Goal: Check status: Check status

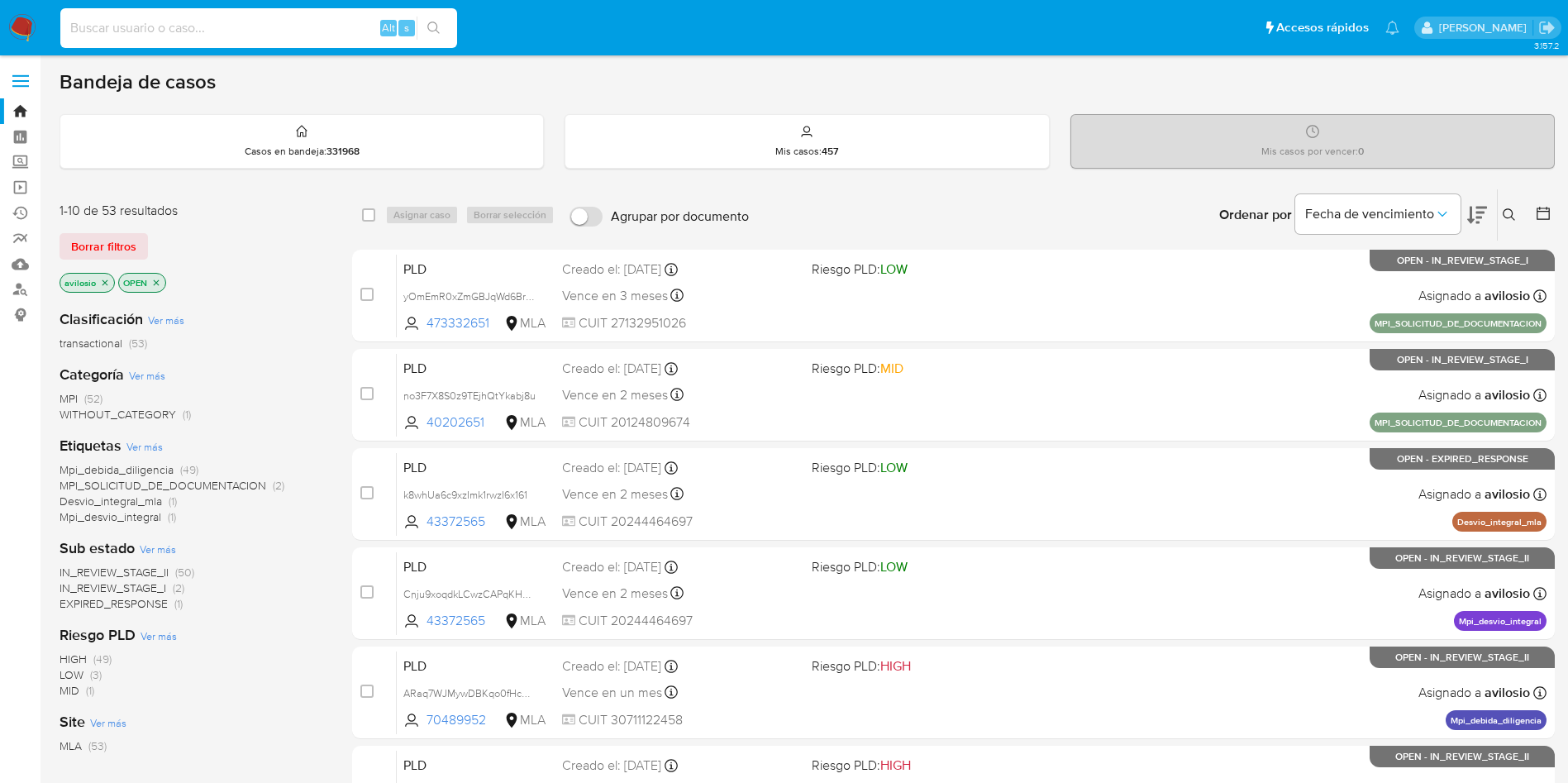
click at [285, 30] on input at bounding box center [258, 28] width 397 height 22
paste input "204640927"
type input "204640927"
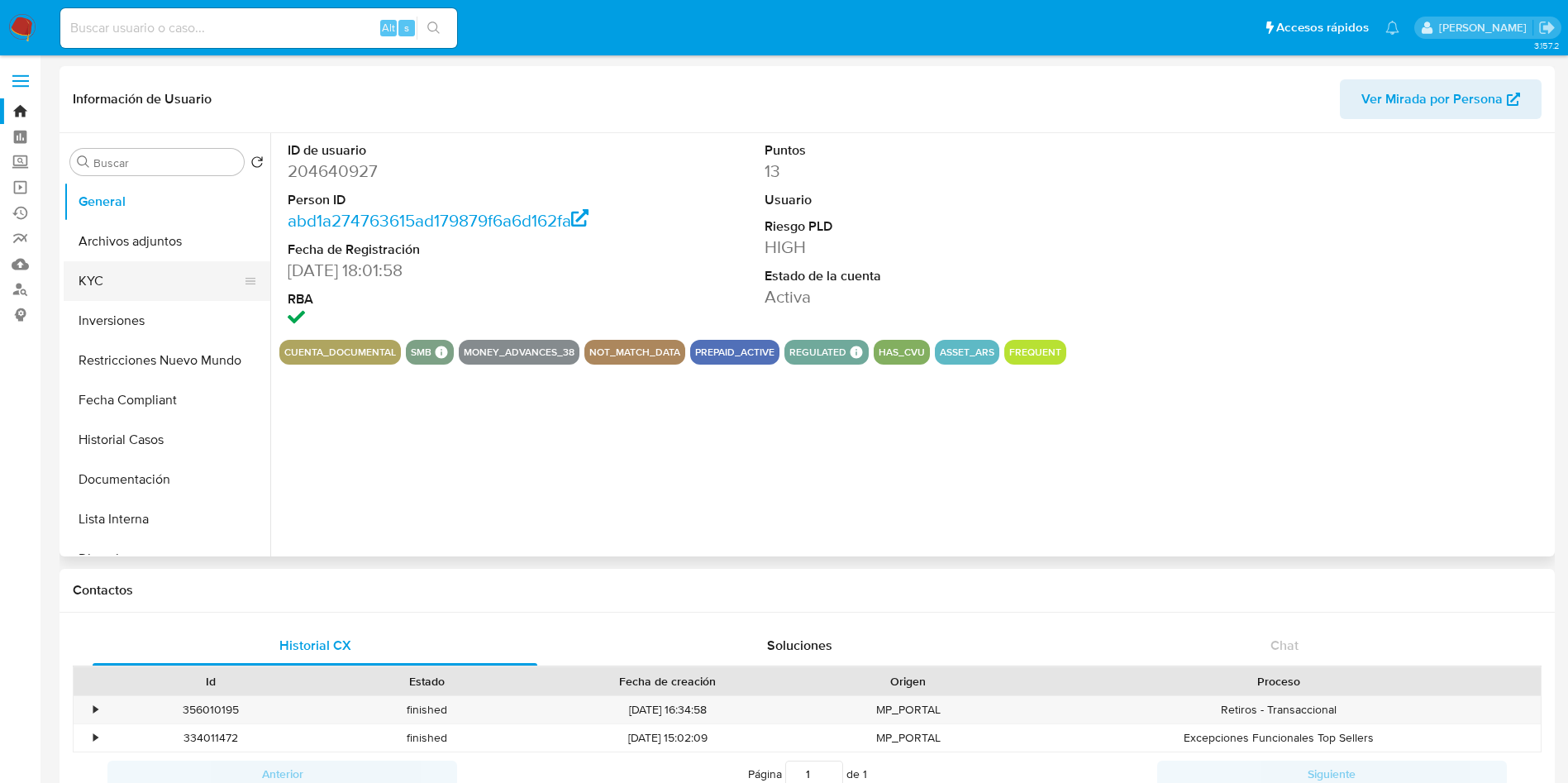
click at [115, 278] on button "KYC" at bounding box center [160, 282] width 193 height 40
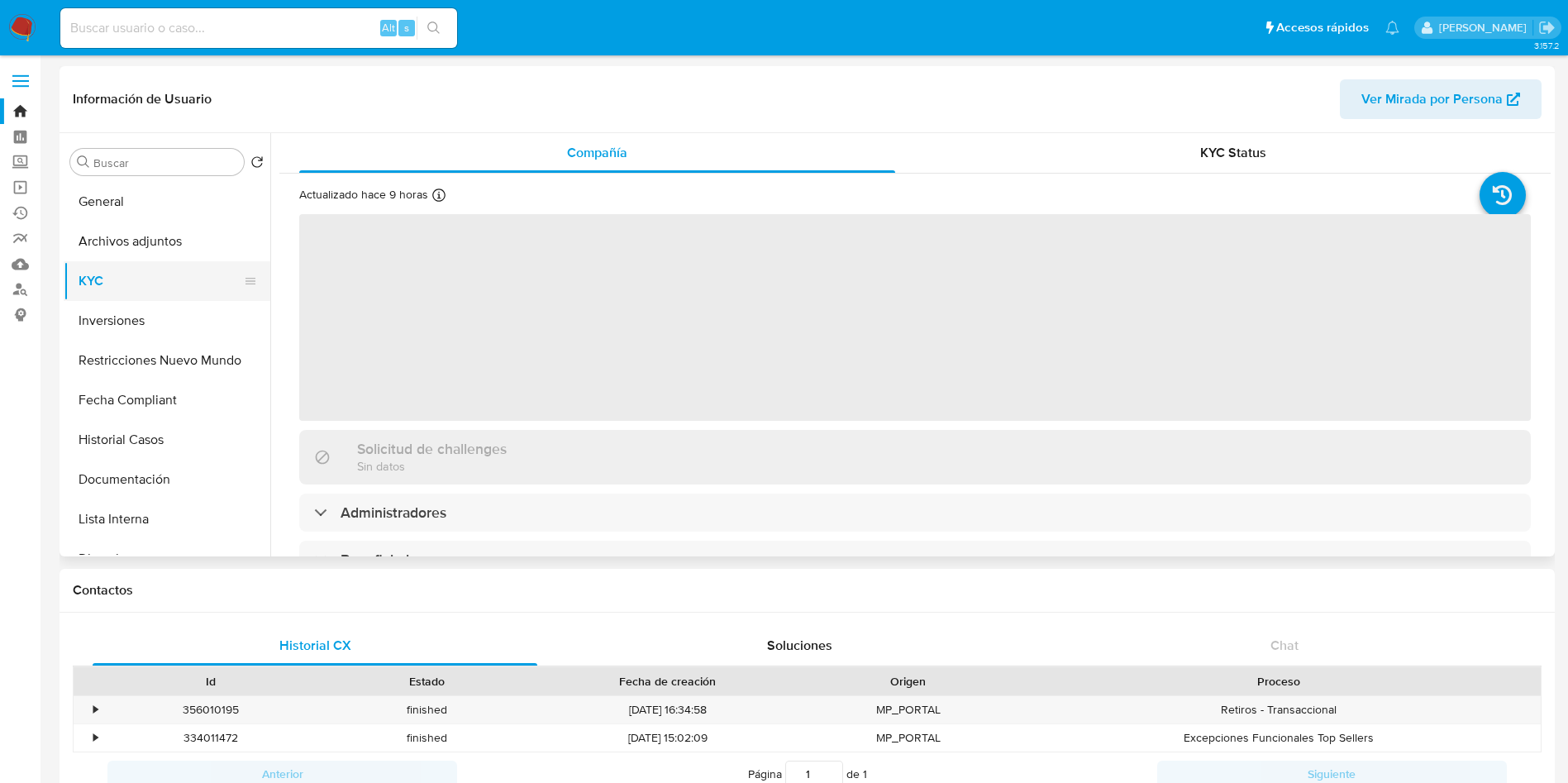
select select "10"
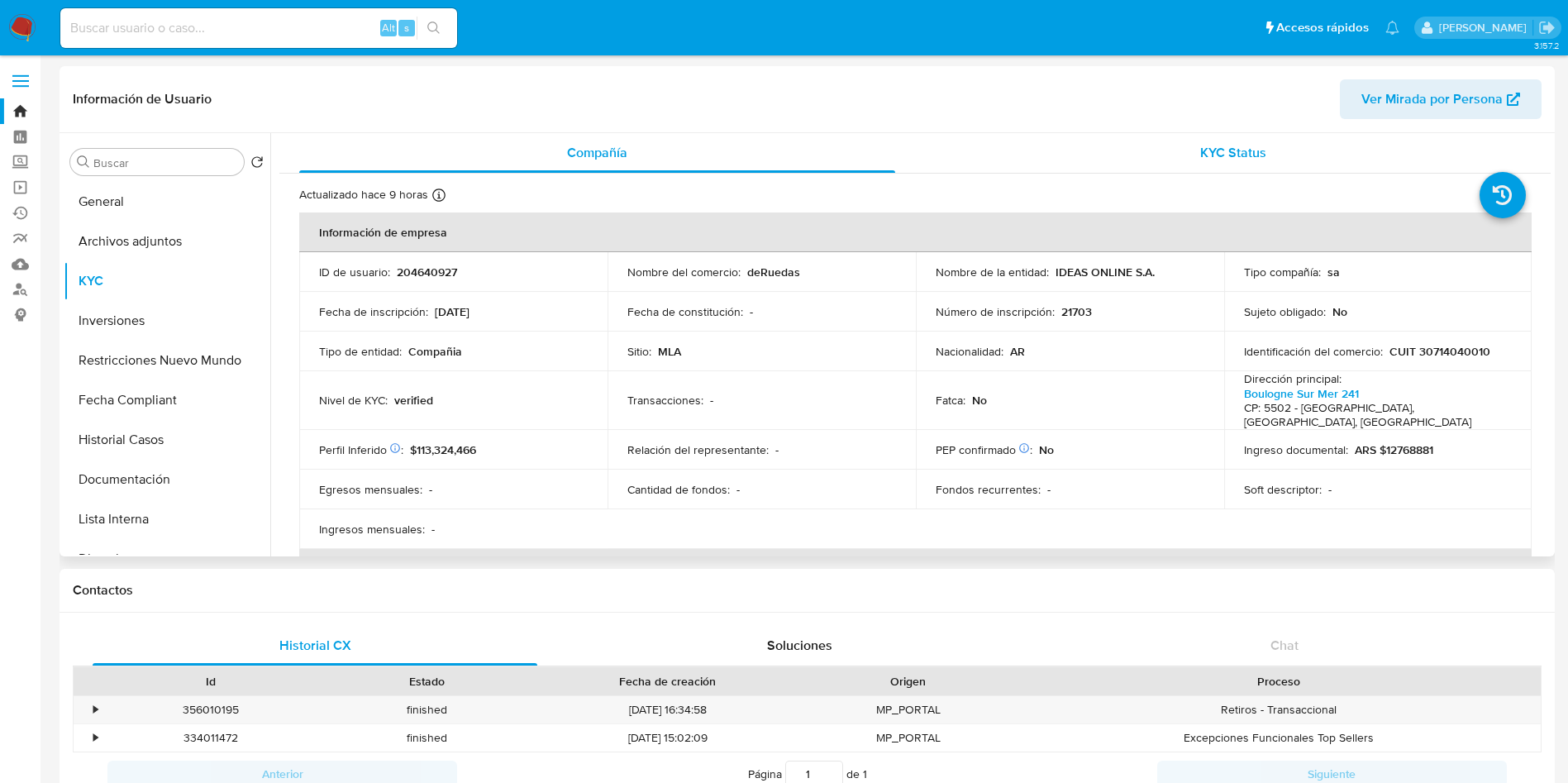
click at [1346, 148] on div "KYC Status" at bounding box center [1233, 153] width 596 height 40
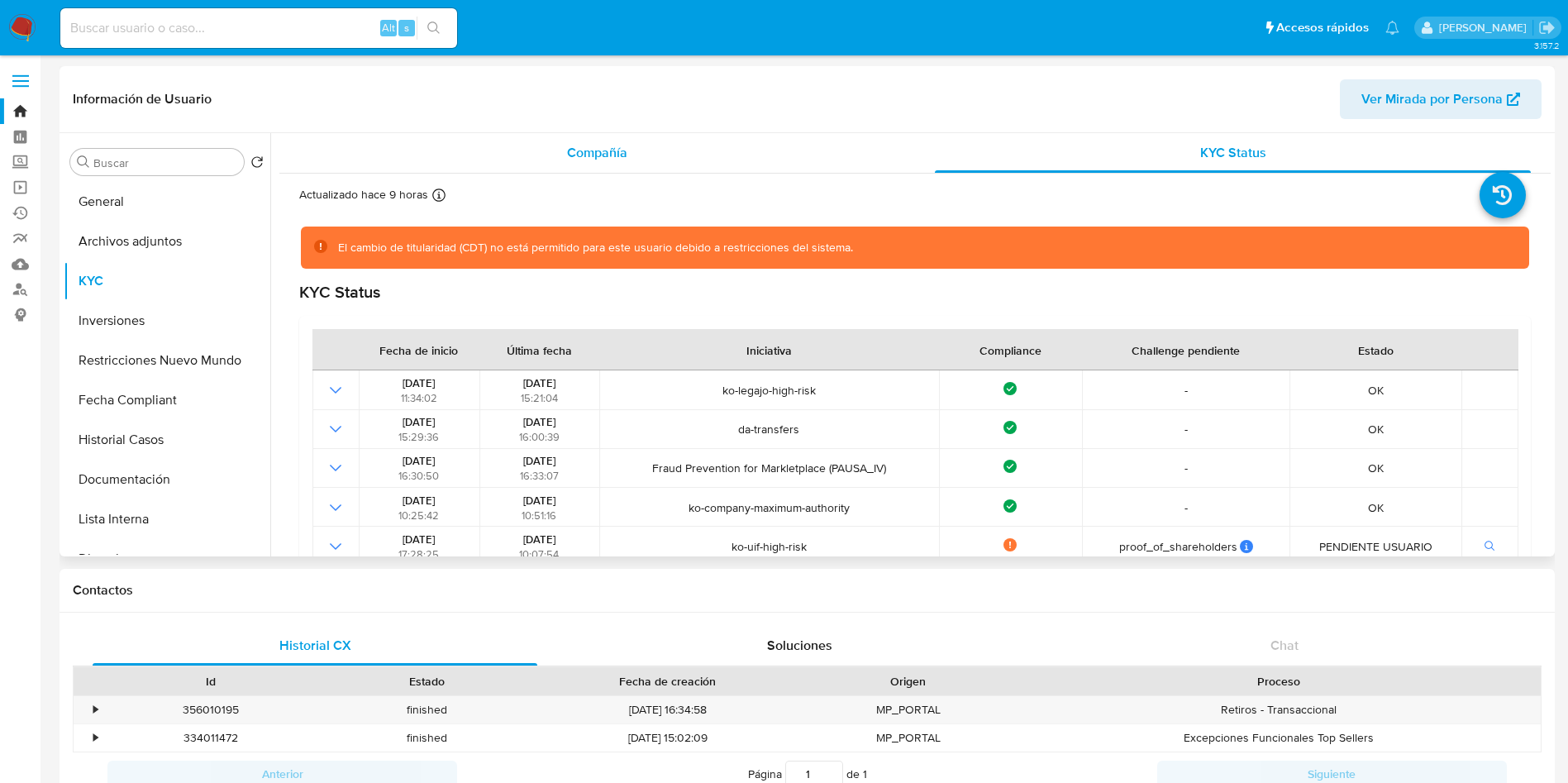
click at [545, 167] on div "Compañía" at bounding box center [597, 153] width 596 height 40
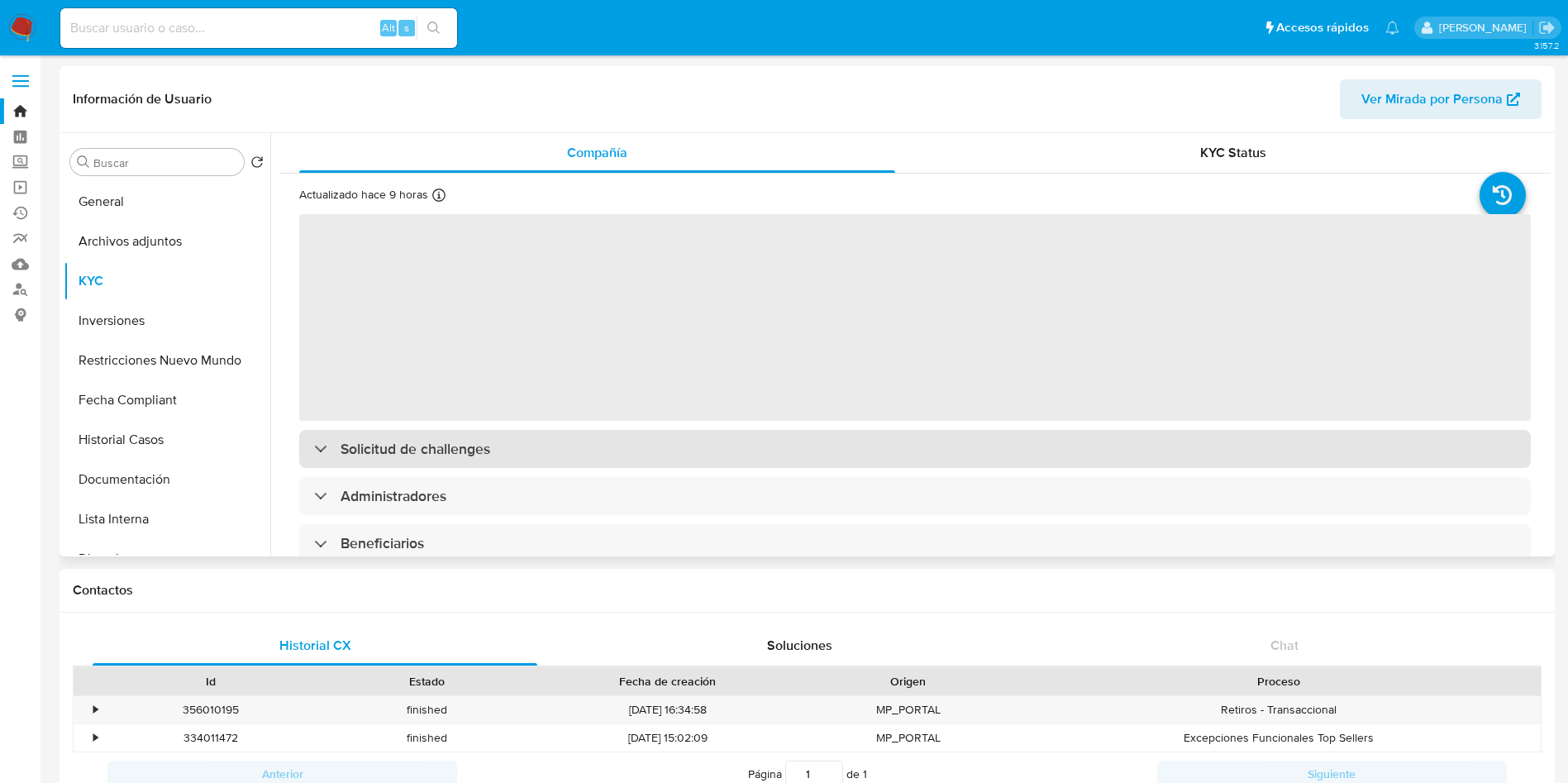
click at [563, 451] on div "Solicitud de challenges" at bounding box center [914, 449] width 1232 height 38
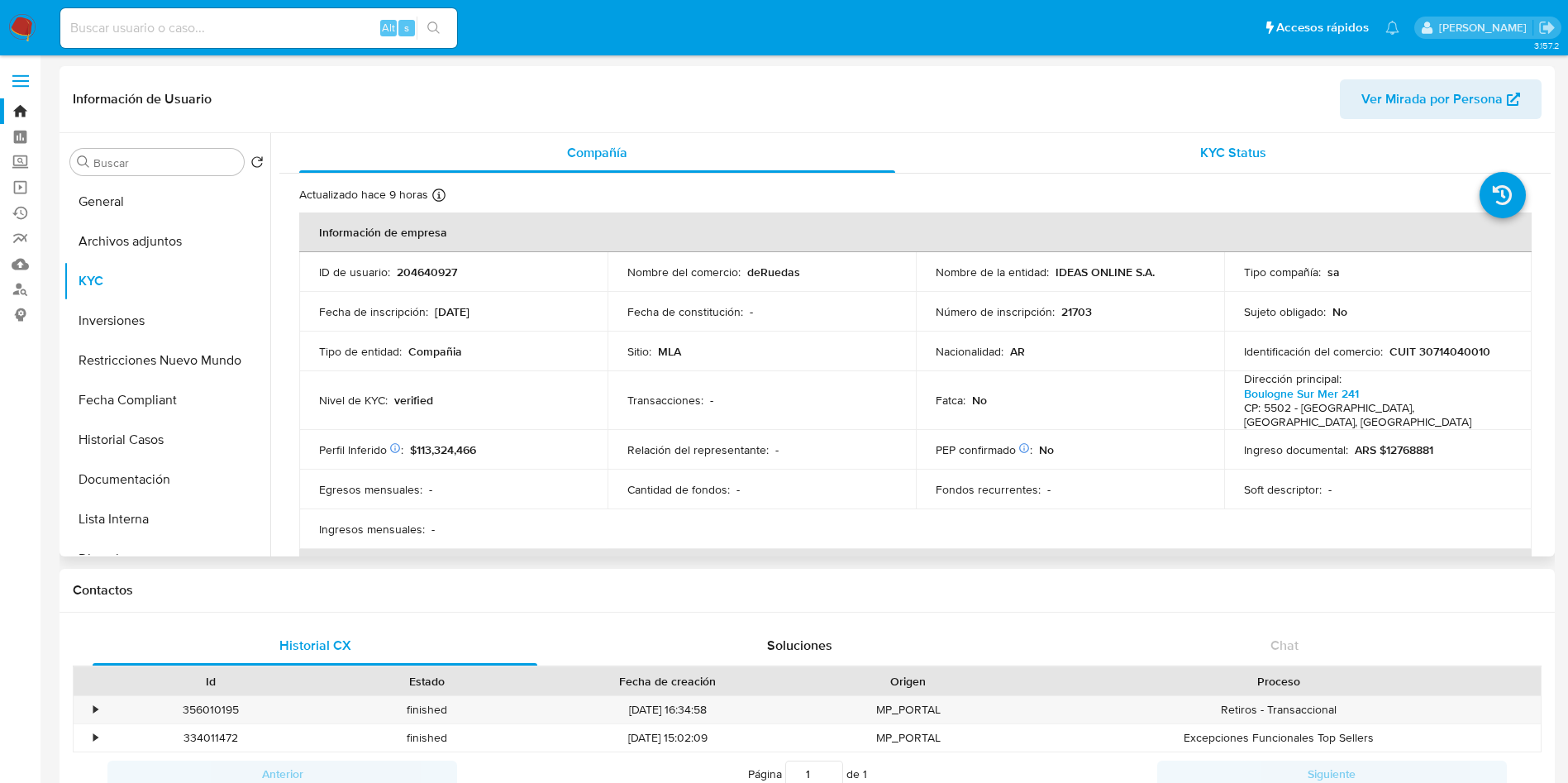
click at [1273, 146] on div "KYC Status" at bounding box center [1233, 153] width 596 height 40
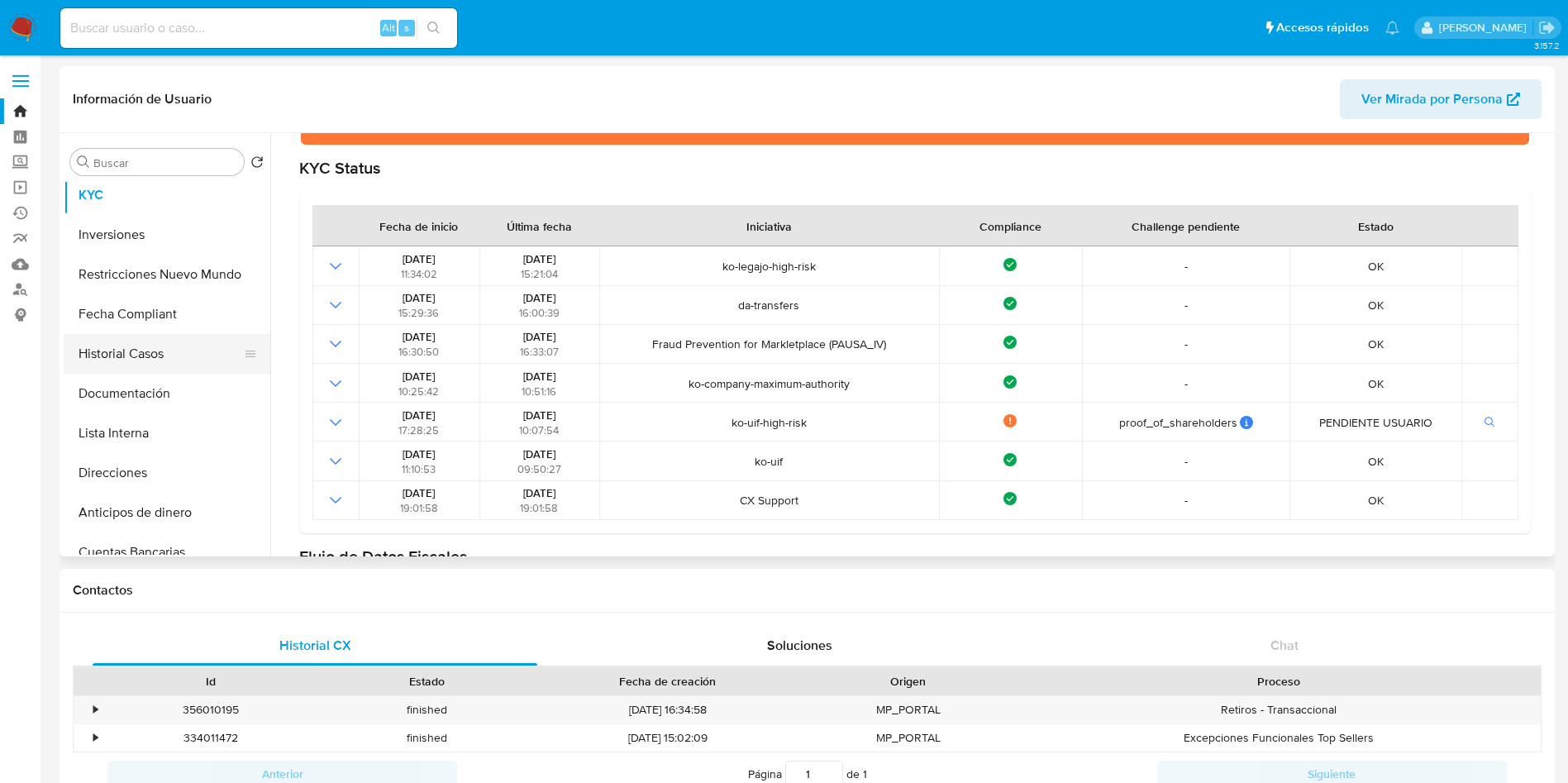
scroll to position [124, 0]
click at [137, 280] on button "Fecha Compliant" at bounding box center [160, 276] width 193 height 40
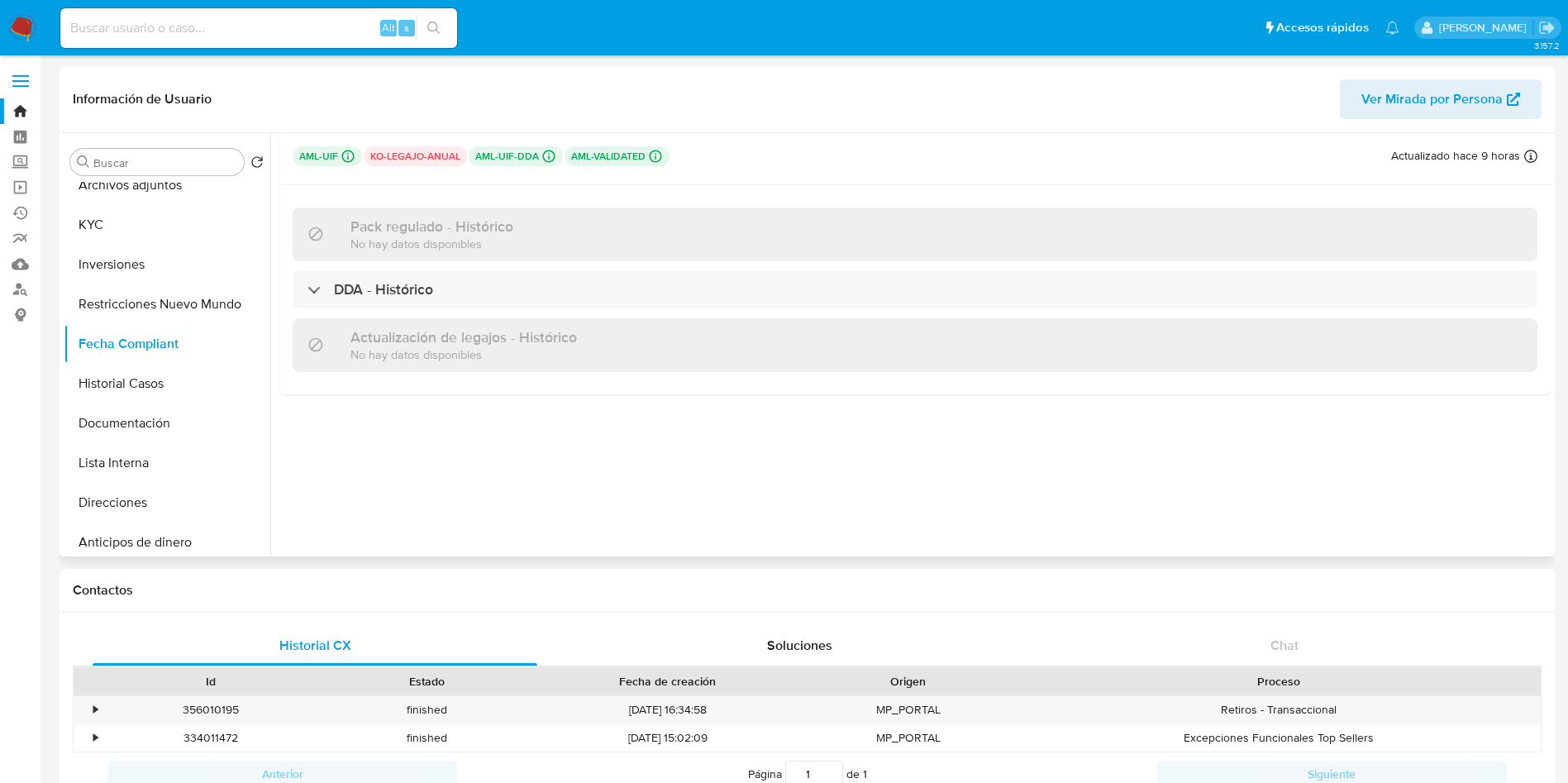
scroll to position [0, 0]
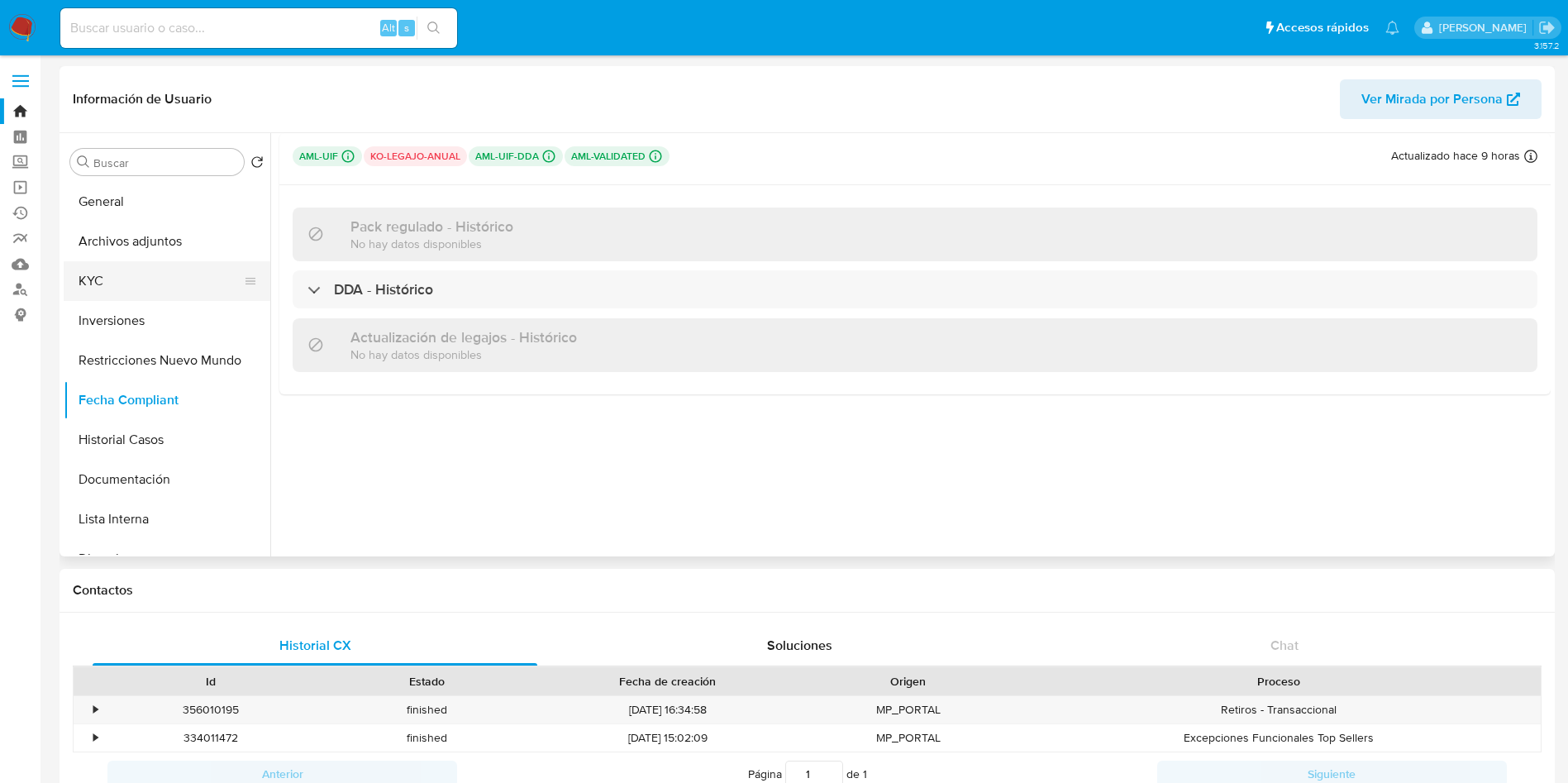
drag, startPoint x: 168, startPoint y: 289, endPoint x: 195, endPoint y: 283, distance: 27.7
click at [168, 289] on button "KYC" at bounding box center [160, 282] width 193 height 40
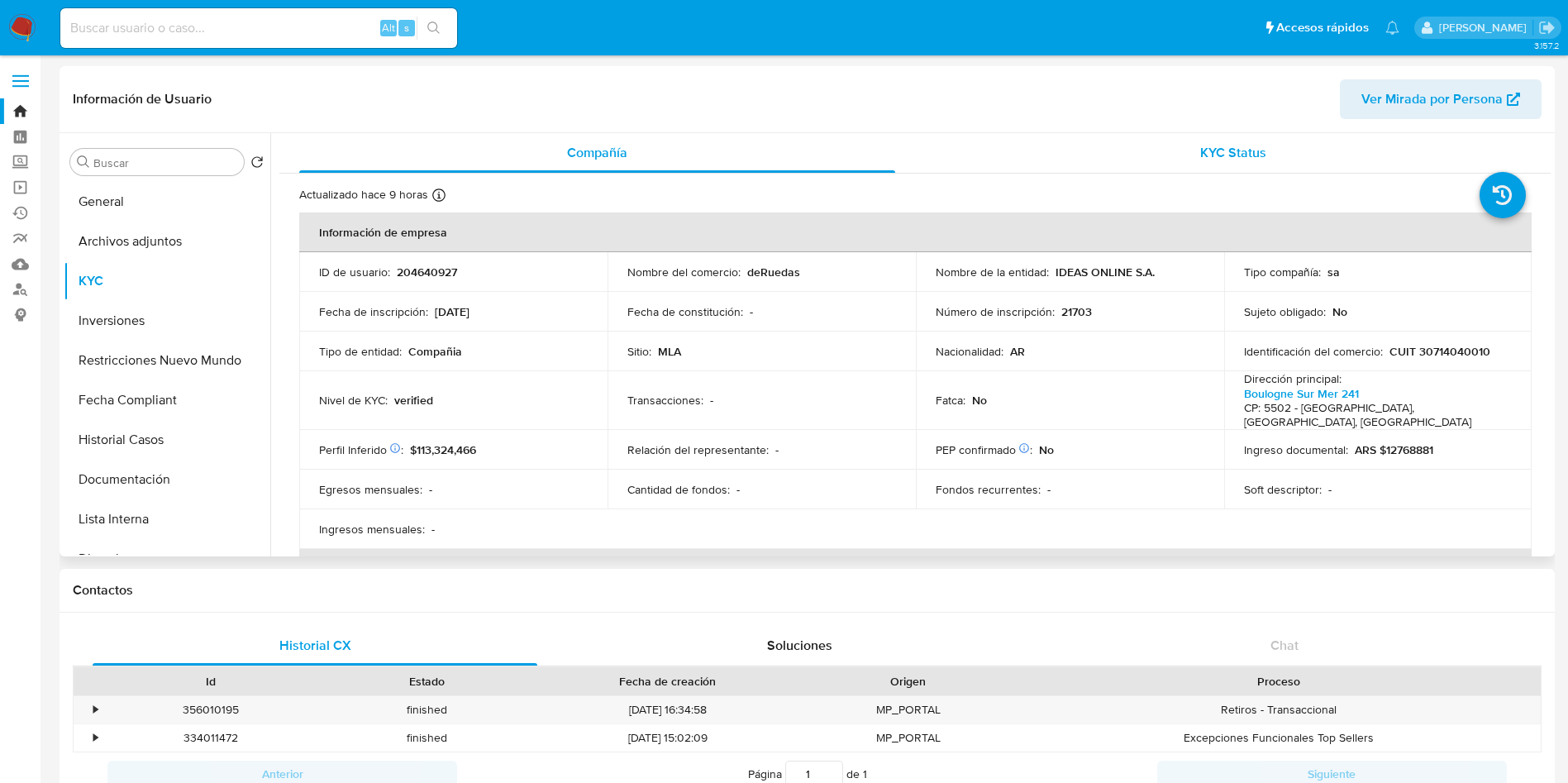
click at [1211, 150] on span "KYC Status" at bounding box center [1233, 153] width 66 height 19
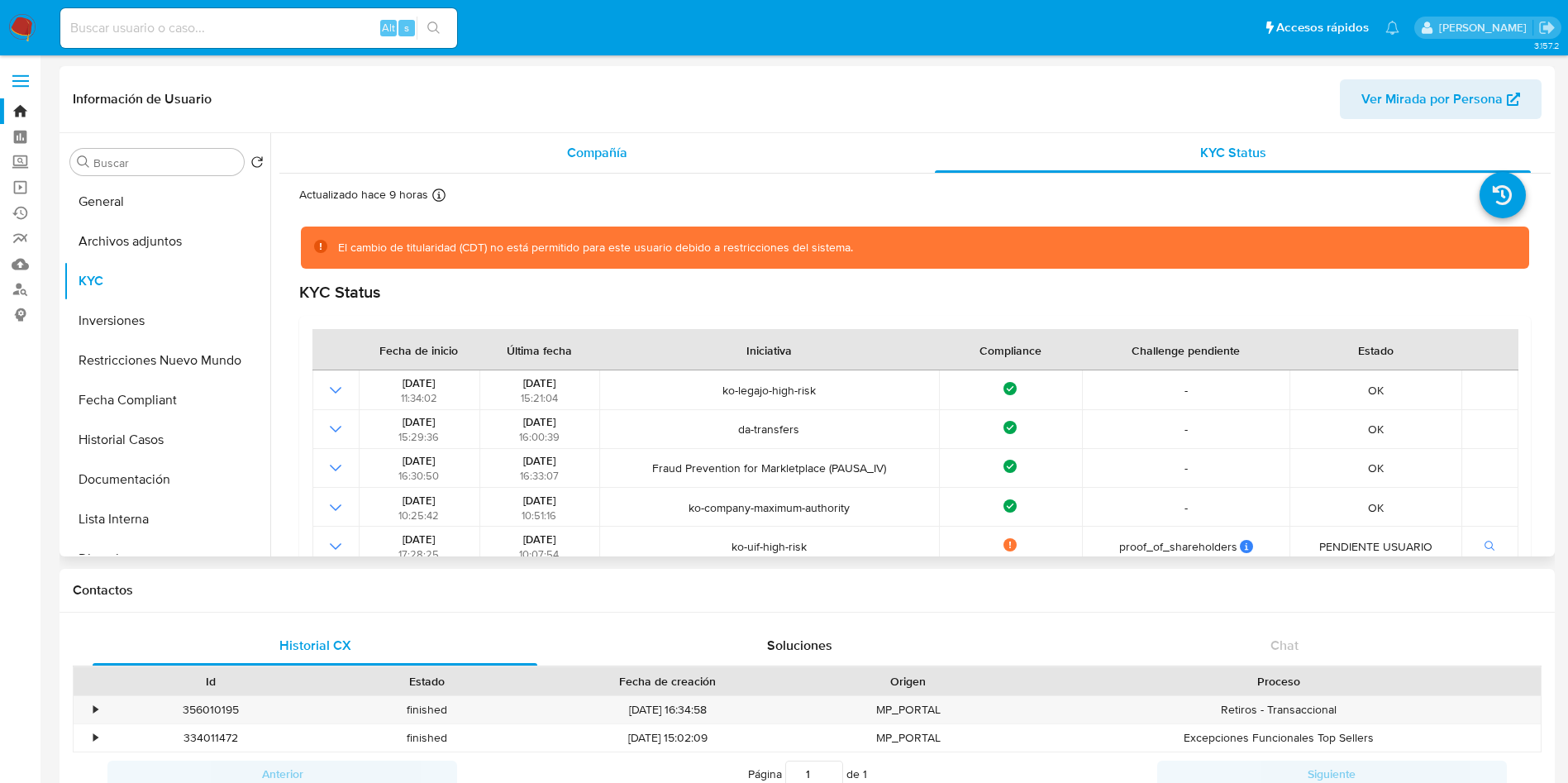
drag, startPoint x: 560, startPoint y: 111, endPoint x: 574, endPoint y: 133, distance: 26.1
click at [561, 112] on header "Información de Usuario Ver Mirada por Persona" at bounding box center [806, 99] width 1469 height 40
click at [576, 146] on span "Compañía" at bounding box center [597, 153] width 60 height 19
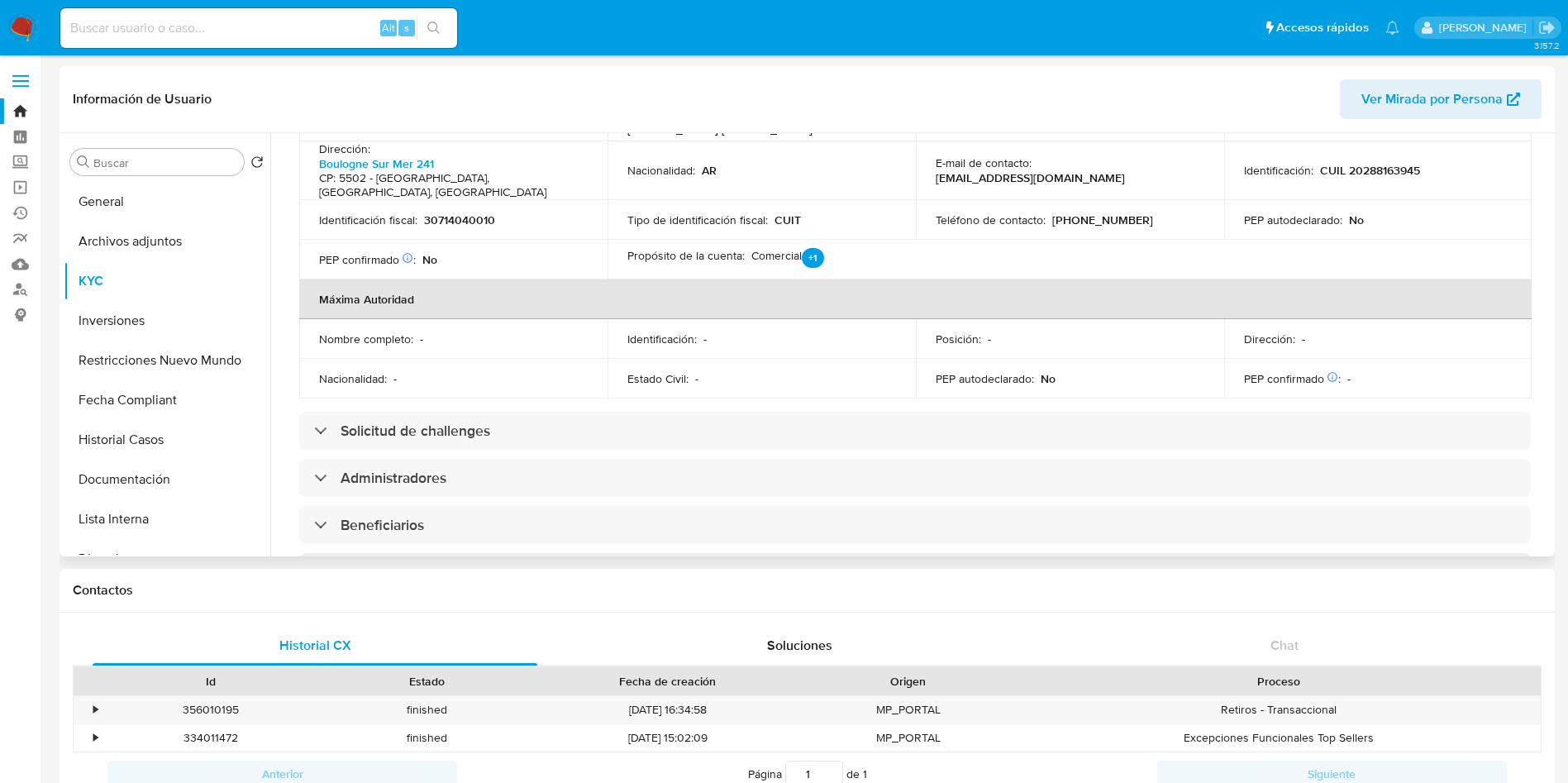
scroll to position [620, 0]
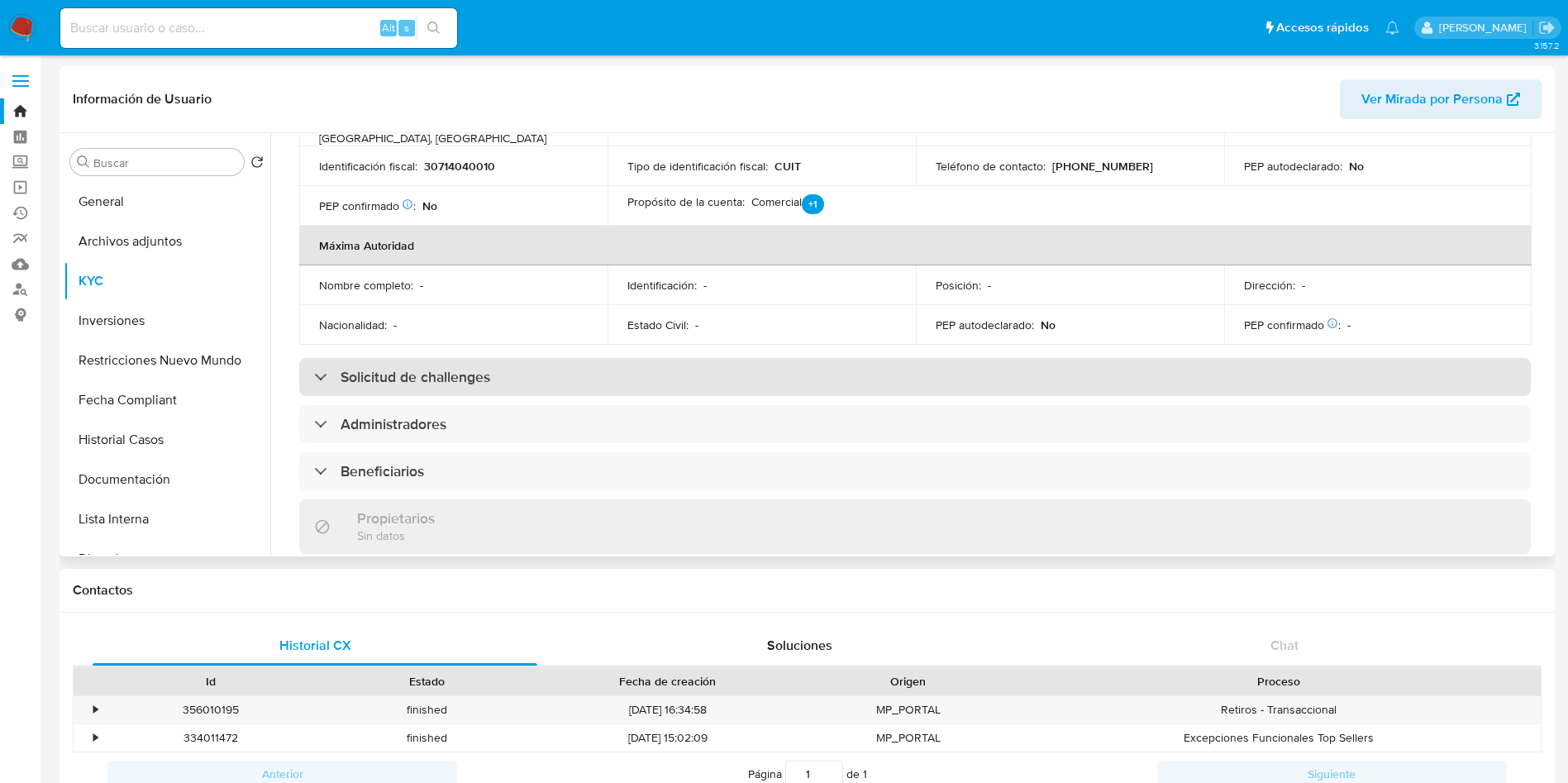
click at [517, 358] on div "Solicitud de challenges" at bounding box center [914, 378] width 1232 height 38
